Goal: Communication & Community: Answer question/provide support

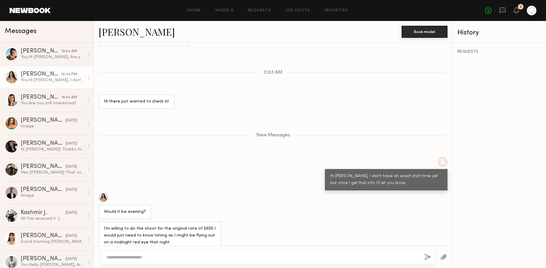
scroll to position [618, 0]
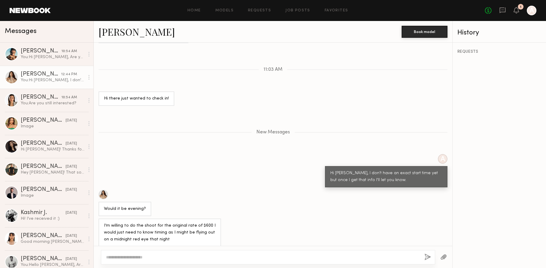
click at [176, 249] on div at bounding box center [273, 257] width 358 height 22
click at [175, 252] on div at bounding box center [268, 257] width 334 height 14
click at [168, 260] on div at bounding box center [268, 257] width 334 height 14
click at [169, 256] on textarea at bounding box center [263, 257] width 314 height 6
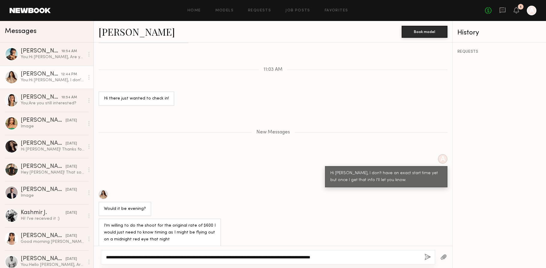
click at [235, 257] on textarea "**********" at bounding box center [263, 257] width 314 height 6
type textarea "**********"
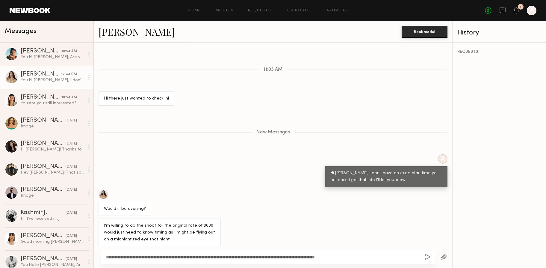
click at [427, 257] on button "button" at bounding box center [427, 256] width 7 height 7
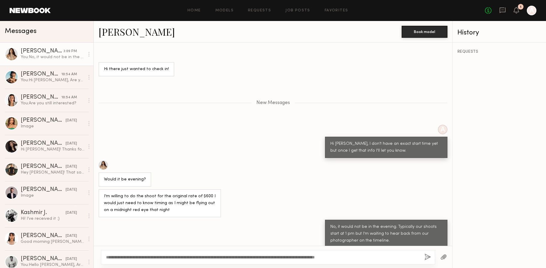
scroll to position [649, 0]
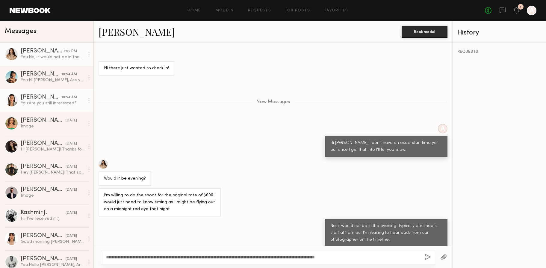
click at [41, 106] on link "Arisa N. 10:54 AM You: Are you still interested?" at bounding box center [46, 100] width 93 height 23
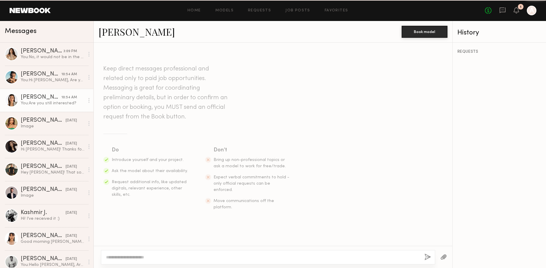
scroll to position [418, 0]
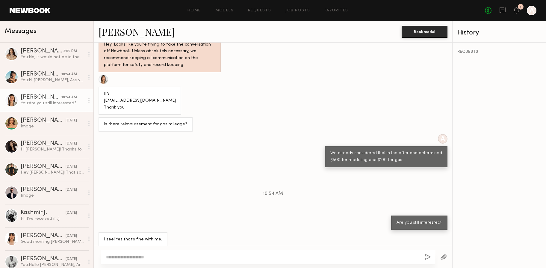
click at [29, 96] on div "Arisa N." at bounding box center [41, 97] width 41 height 6
click at [125, 31] on link "Arisa N." at bounding box center [137, 31] width 76 height 13
click at [15, 52] on div at bounding box center [11, 53] width 13 height 13
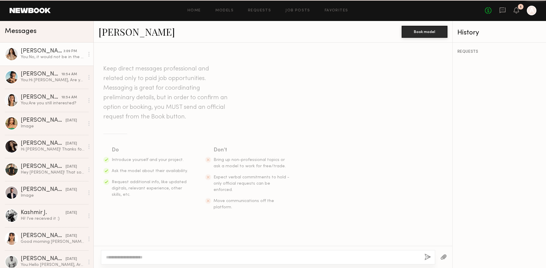
scroll to position [603, 0]
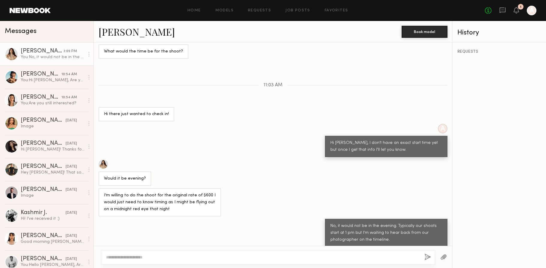
click at [107, 32] on link "Jenn L." at bounding box center [137, 31] width 76 height 13
click at [64, 79] on div "You: Hi Ryan, Are you still interested and available? If so, what is your email?" at bounding box center [53, 80] width 64 height 6
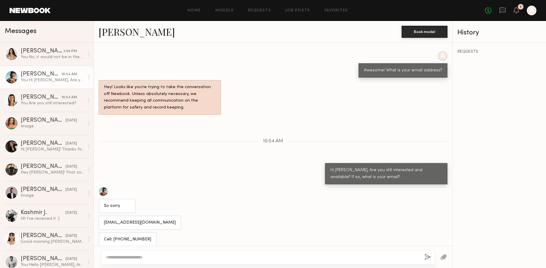
scroll to position [369, 0]
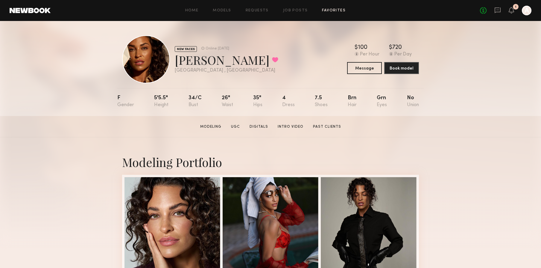
click at [334, 9] on link "Favorites" at bounding box center [334, 11] width 24 height 4
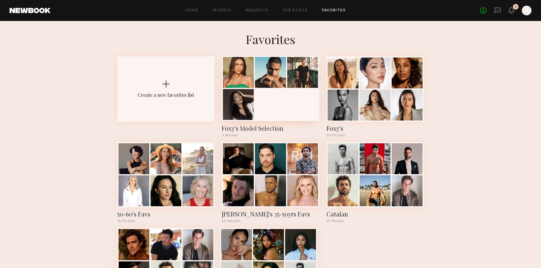
click at [269, 75] on div at bounding box center [270, 72] width 31 height 31
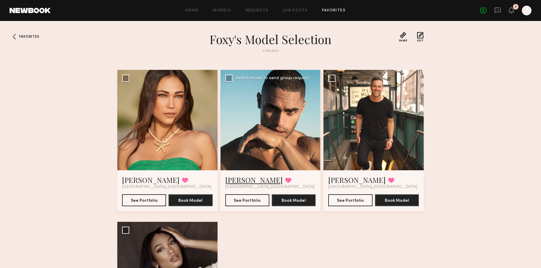
click at [241, 181] on link "[PERSON_NAME]" at bounding box center [253, 180] width 57 height 10
